Goal: Task Accomplishment & Management: Manage account settings

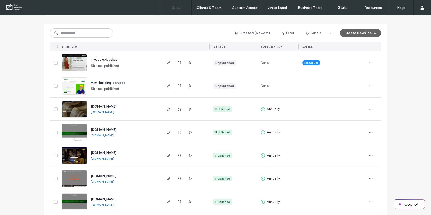
scroll to position [54, 0]
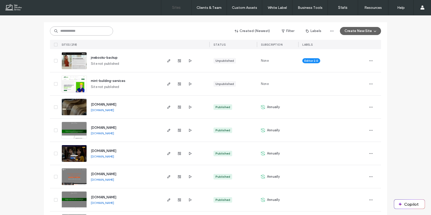
click at [95, 33] on input at bounding box center [81, 30] width 63 height 9
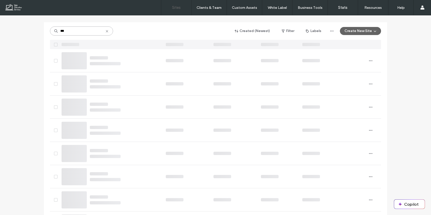
scroll to position [0, 0]
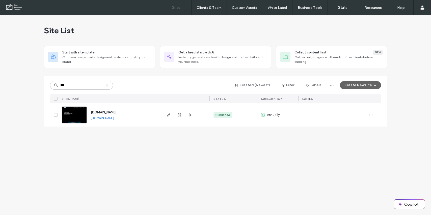
type input "***"
click at [169, 115] on use "button" at bounding box center [168, 114] width 3 height 3
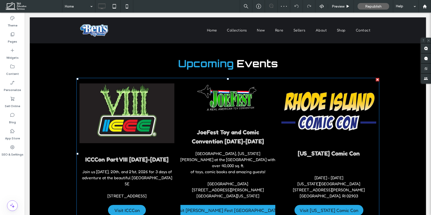
scroll to position [1161, 0]
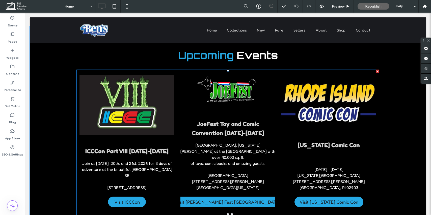
click at [182, 111] on div "JoeFest Toy and Comic Convention [DATE]-[DATE] [GEOGRAPHIC_DATA], [US_STATE][PE…" at bounding box center [227, 139] width 95 height 138
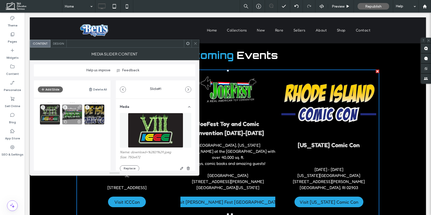
click at [80, 121] on use at bounding box center [78, 121] width 3 height 3
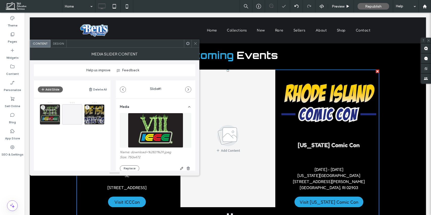
click at [101, 121] on use at bounding box center [101, 121] width 3 height 3
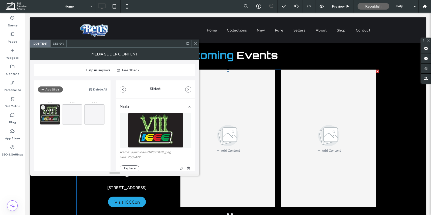
click at [94, 152] on div "ICCCon Part VIII [DATE]-[DATE] Join us [DATE], 20th, and 21st, 2026 for 3 days …" at bounding box center [75, 128] width 71 height 53
click at [58, 42] on span "Design" at bounding box center [58, 44] width 11 height 4
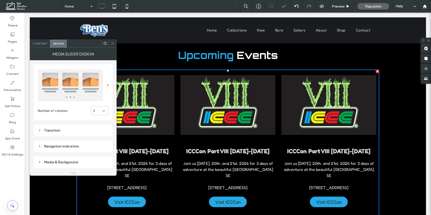
click at [101, 111] on div "3" at bounding box center [97, 110] width 9 height 5
click at [101, 121] on div "1" at bounding box center [99, 119] width 17 height 9
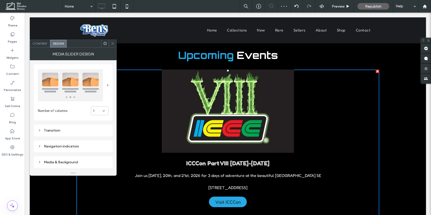
click at [114, 44] on icon at bounding box center [113, 44] width 4 height 4
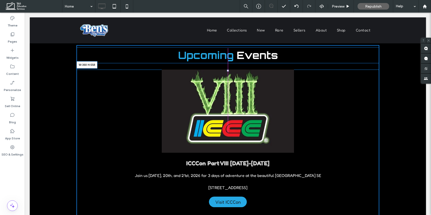
drag, startPoint x: 376, startPoint y: 212, endPoint x: 270, endPoint y: 201, distance: 106.5
click at [375, 215] on div at bounding box center [377, 220] width 4 height 4
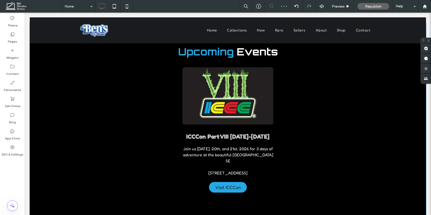
scroll to position [1172, 0]
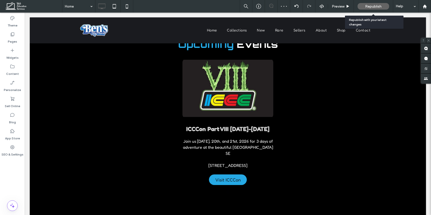
click at [379, 8] on span "Republish" at bounding box center [373, 6] width 16 height 4
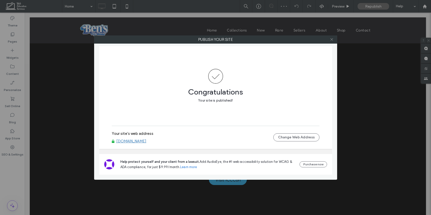
click at [330, 40] on icon at bounding box center [331, 40] width 4 height 4
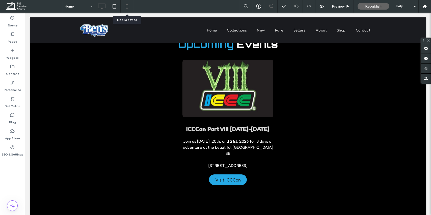
click at [124, 5] on icon at bounding box center [127, 6] width 10 height 10
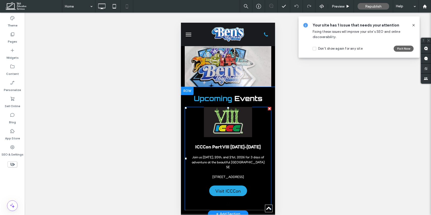
scroll to position [1298, 0]
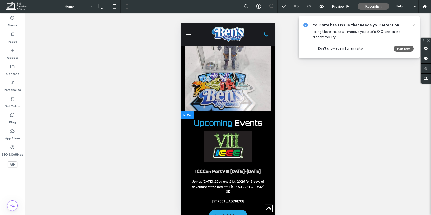
click at [216, 115] on div "Upcoming Events ICCCon Part VIII [DATE]-[DATE] Join us [DATE], 20th, and 21st, …" at bounding box center [227, 174] width 94 height 119
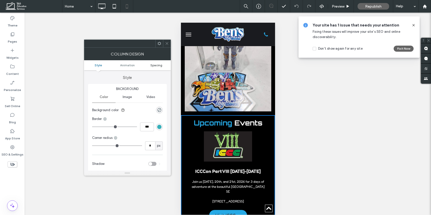
click at [162, 64] on link "Spacing" at bounding box center [156, 65] width 29 height 4
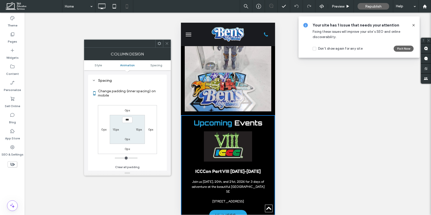
scroll to position [118, 0]
type input "****"
type input "**"
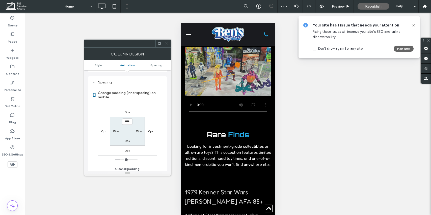
scroll to position [892, 0]
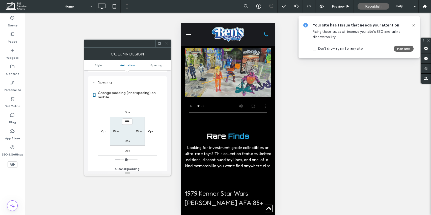
click at [219, 125] on div "Rare Finds Looking for investment-grade collectibles or ultra-rare toys? This c…" at bounding box center [227, 150] width 94 height 50
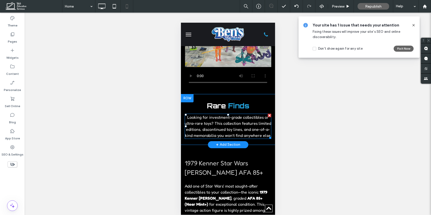
scroll to position [933, 0]
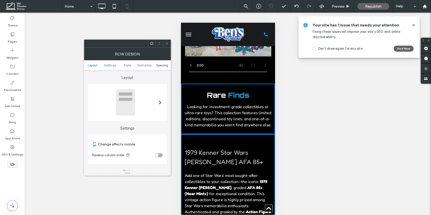
click at [162, 66] on span "Spacing" at bounding box center [162, 65] width 12 height 4
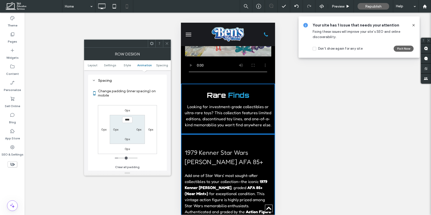
scroll to position [193, 0]
click at [167, 42] on icon at bounding box center [167, 44] width 4 height 4
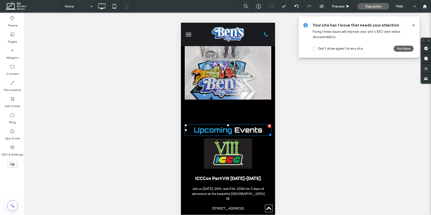
scroll to position [1317, 0]
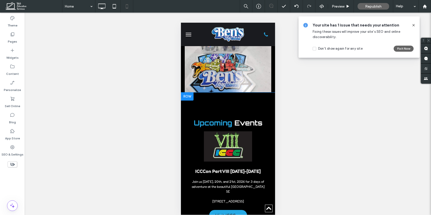
click at [230, 96] on div "Upcoming Events ICCCon Part VIII [DATE]-[DATE] Join us [DATE], 20th, and 21st, …" at bounding box center [227, 165] width 94 height 138
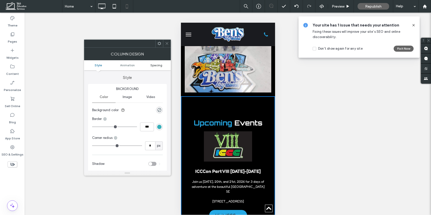
click at [157, 63] on span "Spacing" at bounding box center [156, 65] width 12 height 4
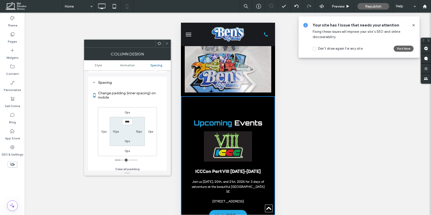
scroll to position [118, 0]
type input "****"
type input "**"
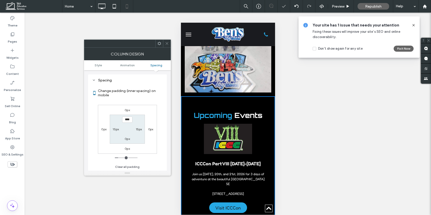
click at [171, 44] on div "Unhide? Yes Unhide? Yes" at bounding box center [228, 117] width 406 height 208
click at [169, 44] on div at bounding box center [167, 44] width 8 height 8
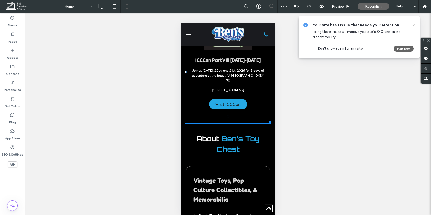
scroll to position [1428, 0]
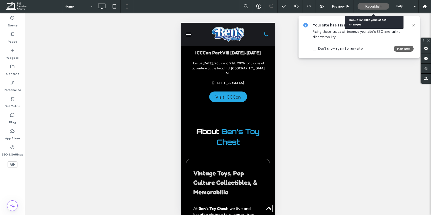
click at [374, 8] on div "Republish" at bounding box center [373, 6] width 32 height 7
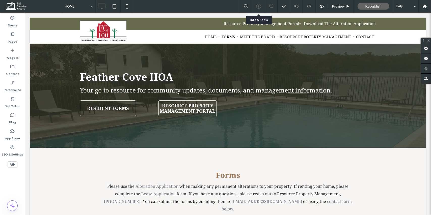
click at [258, 7] on use at bounding box center [258, 6] width 5 height 5
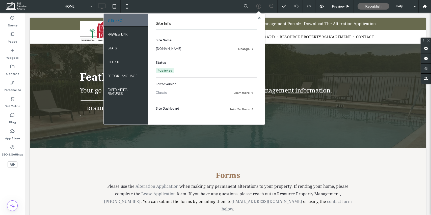
click at [175, 48] on link "www.feathercovehoa.com" at bounding box center [168, 48] width 25 height 5
click at [260, 17] on use at bounding box center [259, 17] width 3 height 3
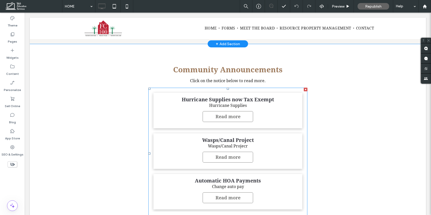
scroll to position [246, 0]
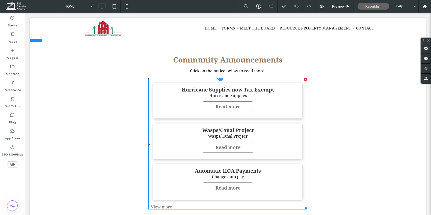
click at [167, 108] on span "Hurricane Supplies now Tax Exempt Hurricane Supplies Read more" at bounding box center [227, 101] width 149 height 36
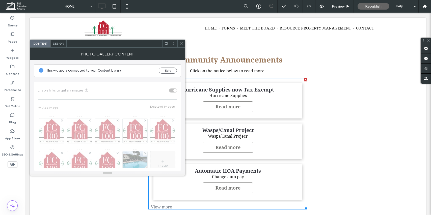
click at [199, 69] on span "Click on the notice below to read more." at bounding box center [228, 71] width 76 height 5
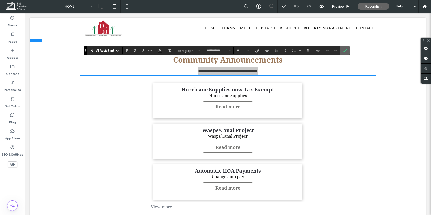
click at [346, 49] on icon "Confirm" at bounding box center [345, 51] width 4 height 4
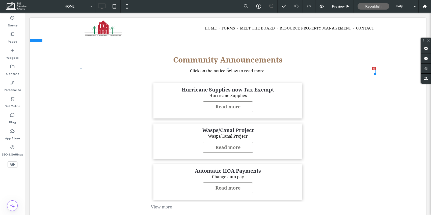
click at [374, 67] on div at bounding box center [374, 69] width 4 height 4
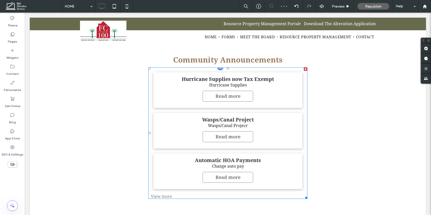
click at [269, 77] on span "Hurricane Supplies now Tax Exempt Hurricane Supplies Read more" at bounding box center [227, 90] width 149 height 36
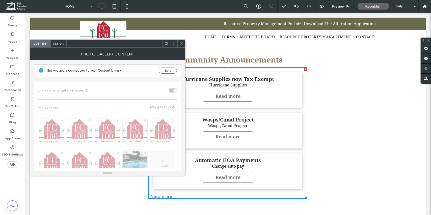
click at [62, 43] on span "Design" at bounding box center [58, 44] width 11 height 4
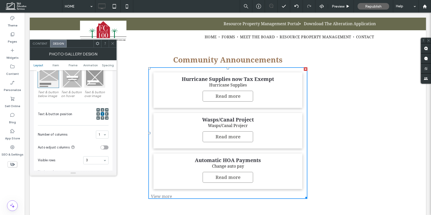
scroll to position [79, 0]
click at [36, 41] on div "Content" at bounding box center [40, 44] width 20 height 8
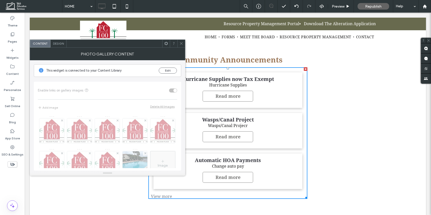
click at [40, 44] on span "Content" at bounding box center [40, 44] width 15 height 4
click at [168, 72] on button "Edit" at bounding box center [168, 71] width 18 height 6
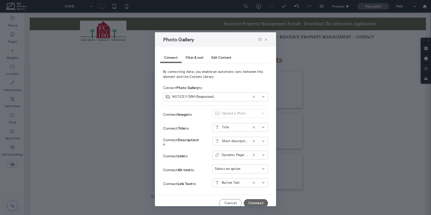
scroll to position [5, 0]
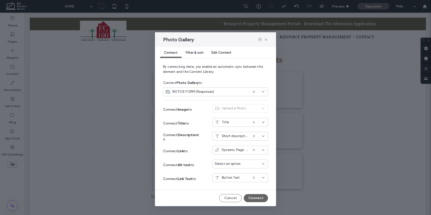
click at [253, 138] on icon at bounding box center [254, 136] width 4 height 4
click at [258, 199] on button "Connect" at bounding box center [256, 198] width 24 height 8
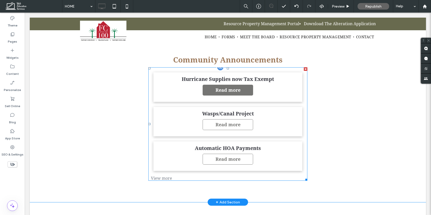
click at [233, 85] on span "Read more" at bounding box center [227, 90] width 35 height 10
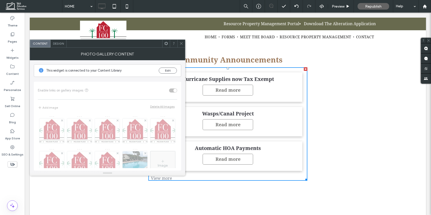
click at [160, 68] on div "Edit" at bounding box center [168, 71] width 18 height 6
click at [166, 71] on button "Edit" at bounding box center [168, 71] width 18 height 6
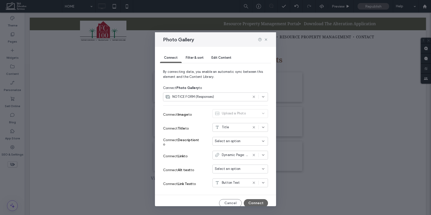
click at [217, 56] on span "Edit Content" at bounding box center [221, 58] width 20 height 4
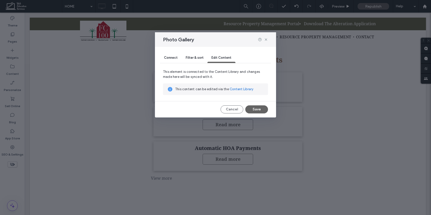
click at [171, 57] on span "Connect" at bounding box center [171, 58] width 14 height 4
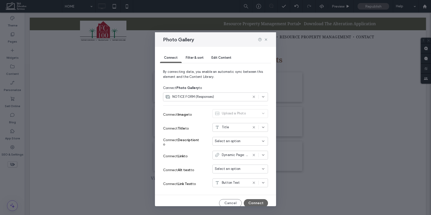
click at [218, 55] on div "Edit Content" at bounding box center [221, 58] width 28 height 10
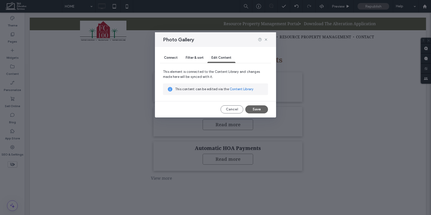
click at [241, 89] on link "Content Library" at bounding box center [241, 89] width 24 height 5
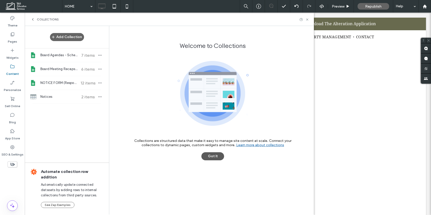
click at [216, 156] on button "Got It" at bounding box center [212, 156] width 23 height 8
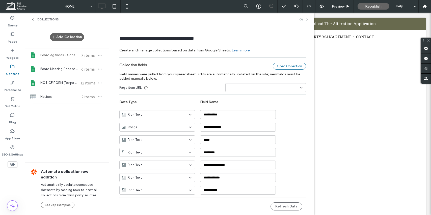
click at [288, 66] on div "Open Collection" at bounding box center [288, 66] width 33 height 7
click at [61, 83] on span "NOTICE FORM (Responses)" at bounding box center [59, 82] width 38 height 5
click at [274, 62] on div "**********" at bounding box center [212, 130] width 187 height 140
click at [281, 64] on div "Open Collection" at bounding box center [288, 66] width 33 height 7
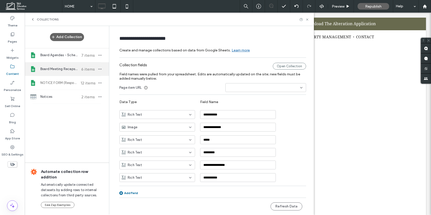
click at [66, 71] on span "Board Meeting Recaps (Responses)" at bounding box center [59, 69] width 38 height 5
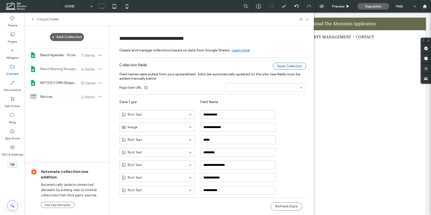
click at [285, 65] on div "Open Collection" at bounding box center [288, 66] width 33 height 7
click at [286, 205] on button "Refresh Data" at bounding box center [286, 206] width 32 height 8
click at [49, 54] on span "Board Agendas - Schedule (Responses)" at bounding box center [59, 55] width 38 height 5
click at [282, 204] on button "Refresh Data" at bounding box center [286, 206] width 32 height 8
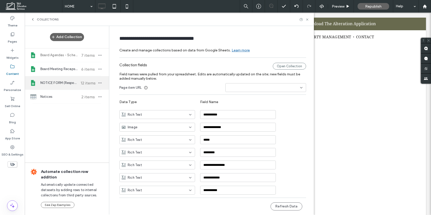
click at [58, 85] on div "NOTICE FORM (Responses) 12 items" at bounding box center [67, 83] width 84 height 14
type input "**********"
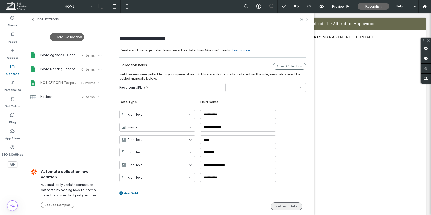
click at [280, 209] on button "Refresh Data" at bounding box center [286, 206] width 32 height 8
click at [307, 18] on icon at bounding box center [307, 20] width 4 height 4
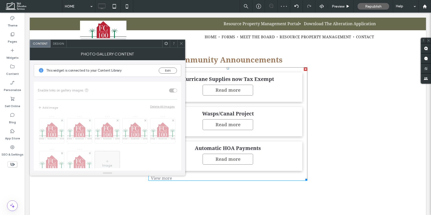
click at [62, 45] on span "Design" at bounding box center [58, 44] width 11 height 4
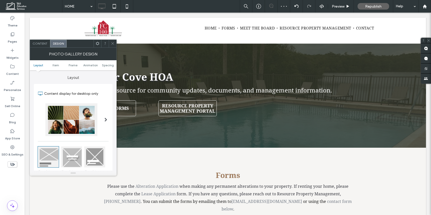
scroll to position [420, 0]
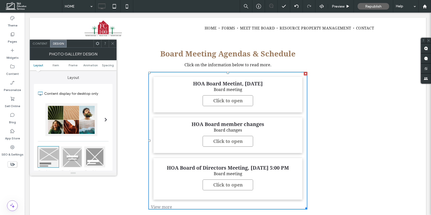
click at [39, 45] on span "Content" at bounding box center [40, 44] width 15 height 4
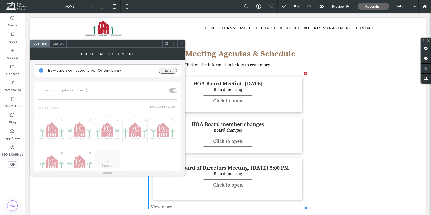
click at [167, 69] on button "Edit" at bounding box center [168, 71] width 18 height 6
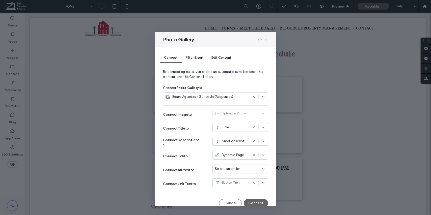
click at [256, 141] on div at bounding box center [258, 141] width 13 height 4
click at [252, 141] on icon at bounding box center [254, 141] width 4 height 4
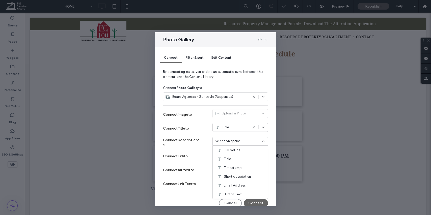
click at [267, 37] on div "Photo Gallery" at bounding box center [215, 39] width 121 height 15
click at [266, 38] on icon at bounding box center [266, 40] width 4 height 4
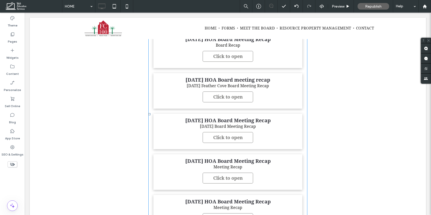
scroll to position [684, 0]
click at [270, 130] on span "March 25th HOA Board Meeting Recap March 25th Board Meeting Recap Click to open" at bounding box center [227, 131] width 149 height 36
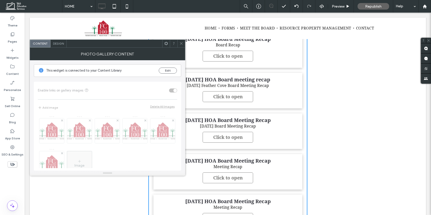
click at [172, 67] on div "This widget is connected to your Content Library Edit" at bounding box center [107, 70] width 147 height 13
click at [171, 70] on button "Edit" at bounding box center [168, 71] width 18 height 6
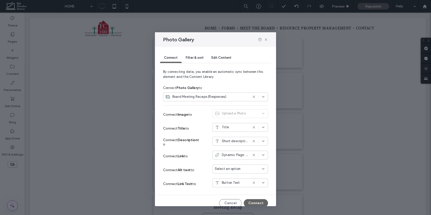
scroll to position [5, 0]
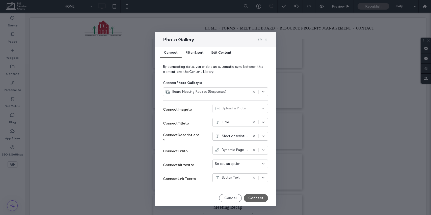
click at [254, 136] on use at bounding box center [253, 136] width 2 height 2
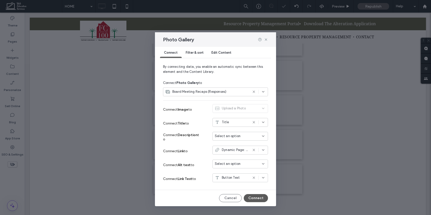
click at [254, 198] on button "Connect" at bounding box center [256, 198] width 24 height 8
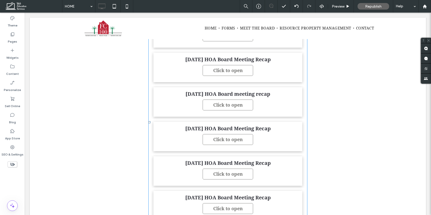
scroll to position [660, 0]
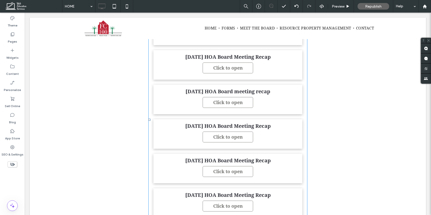
click at [170, 95] on span "January 28 HOA Board meeting recap Click to open" at bounding box center [227, 99] width 149 height 29
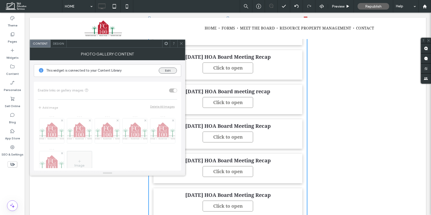
click at [164, 70] on button "Edit" at bounding box center [168, 71] width 18 height 6
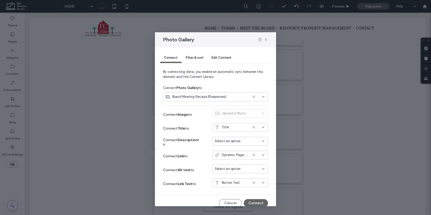
click at [221, 62] on div "Edit Content" at bounding box center [221, 58] width 28 height 10
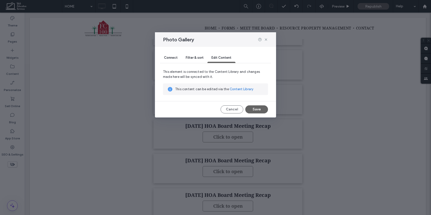
click at [245, 88] on link "Content Library" at bounding box center [241, 89] width 24 height 5
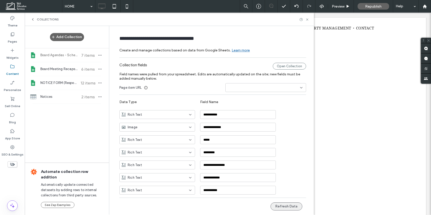
click at [284, 209] on button "Refresh Data" at bounding box center [286, 206] width 32 height 8
click at [46, 67] on span "Board Meeting Recaps (Responses)" at bounding box center [59, 69] width 38 height 5
click at [284, 206] on button "Refresh Data" at bounding box center [286, 206] width 32 height 8
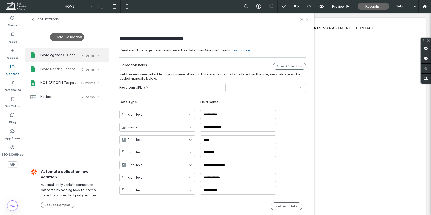
click at [70, 56] on span "Board Agendas - Schedule (Responses)" at bounding box center [59, 55] width 38 height 5
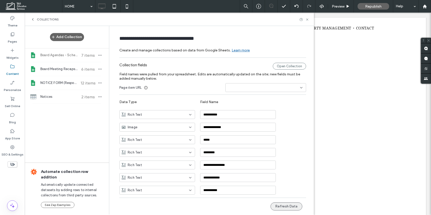
click at [281, 205] on button "Refresh Data" at bounding box center [286, 206] width 32 height 8
click at [72, 79] on div "NOTICE FORM (Responses) 12 items" at bounding box center [67, 83] width 84 height 14
type input "**********"
click at [278, 209] on button "Refresh Data" at bounding box center [286, 206] width 32 height 8
click at [307, 18] on icon at bounding box center [307, 20] width 4 height 4
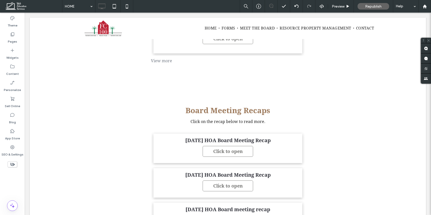
scroll to position [562, 0]
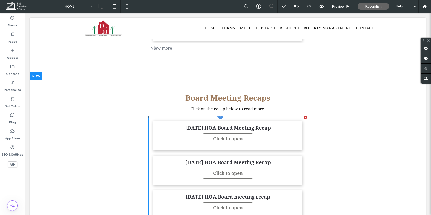
click at [271, 139] on span "May 27 HOA Board Meeting Recap Click to open" at bounding box center [227, 135] width 149 height 29
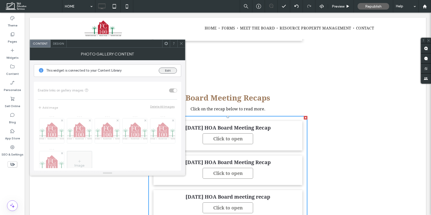
click at [160, 71] on button "Edit" at bounding box center [168, 71] width 18 height 6
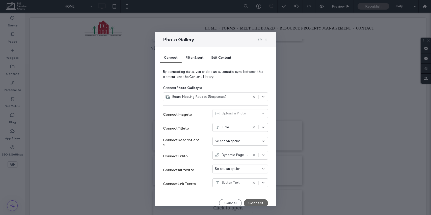
click at [265, 40] on icon at bounding box center [266, 40] width 4 height 4
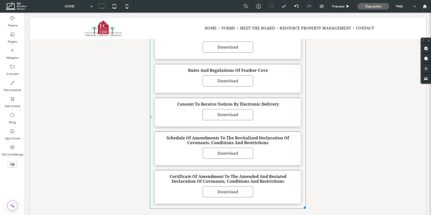
scroll to position [937, 0]
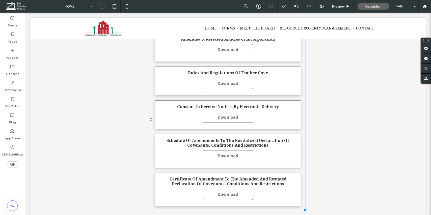
click at [164, 100] on span "Consent To Receive Notices By Electronic Delivery Download" at bounding box center [228, 114] width 146 height 29
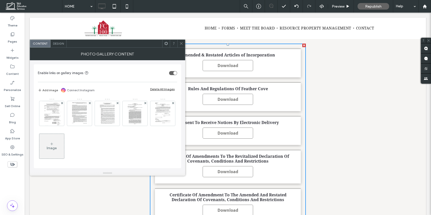
scroll to position [931, 0]
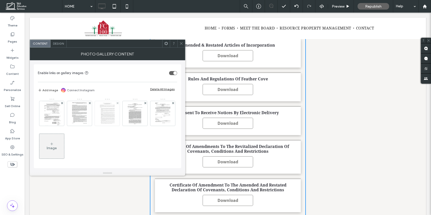
click at [102, 115] on img at bounding box center [107, 113] width 19 height 25
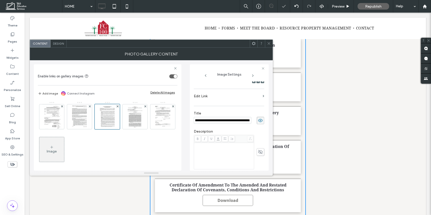
scroll to position [0, 0]
drag, startPoint x: 151, startPoint y: 116, endPoint x: 196, endPoint y: 115, distance: 45.1
click at [195, 115] on div "**********" at bounding box center [151, 115] width 235 height 110
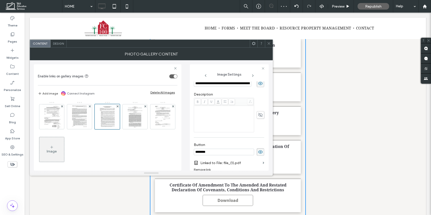
scroll to position [160, 0]
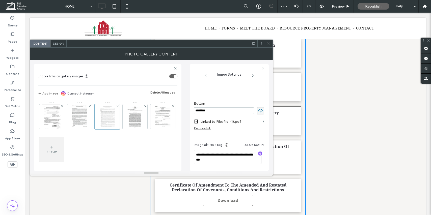
click at [116, 106] on icon at bounding box center [117, 106] width 2 height 2
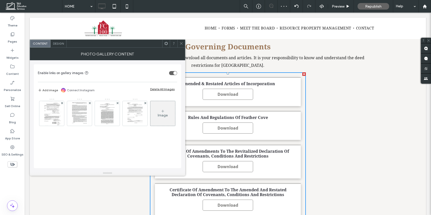
scroll to position [892, 0]
click at [178, 42] on div at bounding box center [181, 44] width 8 height 8
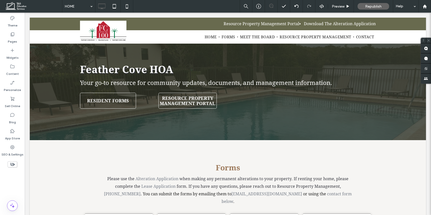
scroll to position [0, 0]
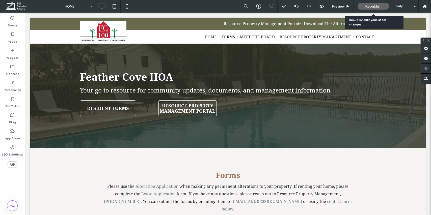
click at [371, 7] on span "Republish" at bounding box center [373, 6] width 16 height 4
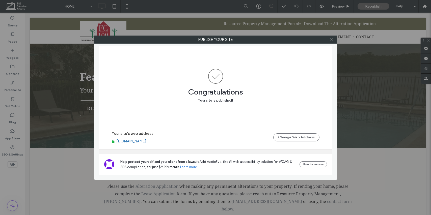
click at [329, 39] on icon at bounding box center [331, 40] width 4 height 4
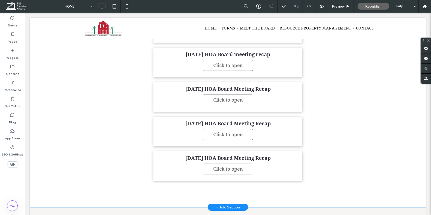
scroll to position [721, 0]
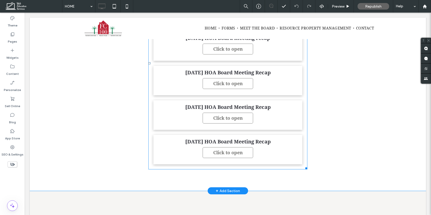
click at [206, 70] on h3 "March 25th HOA Board Meeting Recap" at bounding box center [227, 73] width 85 height 6
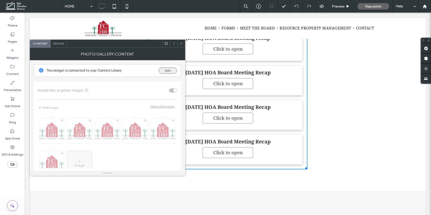
click at [170, 73] on button "Edit" at bounding box center [168, 71] width 18 height 6
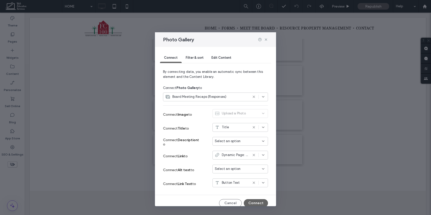
click at [223, 59] on span "Edit Content" at bounding box center [221, 58] width 20 height 4
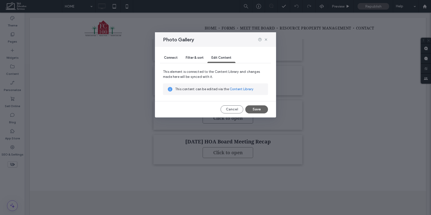
click at [239, 89] on link "Content Library" at bounding box center [241, 89] width 24 height 5
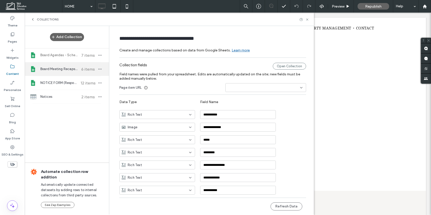
click at [62, 67] on span "Board Meeting Recaps (Responses)" at bounding box center [59, 69] width 38 height 5
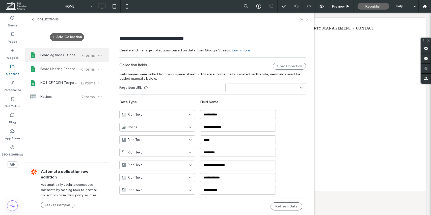
click at [59, 54] on span "Board Agendas - Schedule (Responses)" at bounding box center [59, 55] width 38 height 5
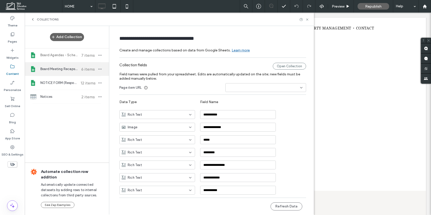
click at [56, 70] on span "Board Meeting Recaps (Responses)" at bounding box center [59, 69] width 38 height 5
type input "**********"
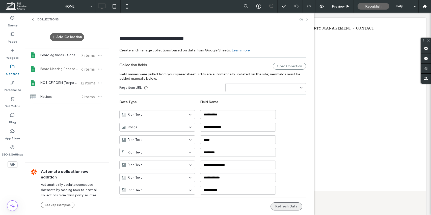
click at [282, 204] on button "Refresh Data" at bounding box center [286, 206] width 32 height 8
click at [305, 18] on icon at bounding box center [307, 20] width 4 height 4
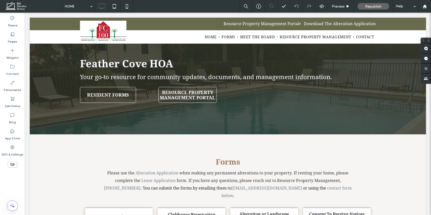
scroll to position [0, 0]
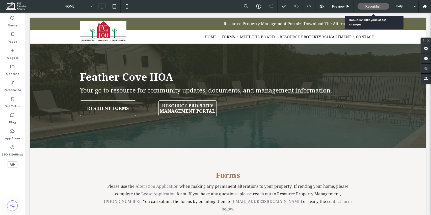
click at [380, 6] on span "Republish" at bounding box center [373, 6] width 16 height 4
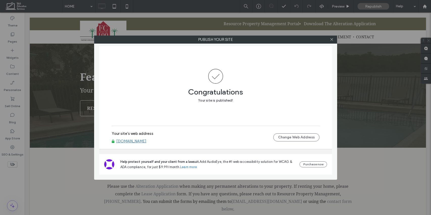
click at [333, 39] on div at bounding box center [332, 40] width 8 height 8
click at [331, 40] on icon at bounding box center [331, 40] width 4 height 4
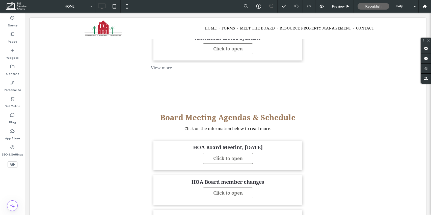
scroll to position [358, 0]
